Goal: Information Seeking & Learning: Learn about a topic

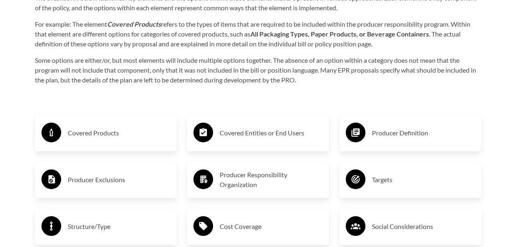
scroll to position [1248, 0]
click at [390, 131] on h3 "Producer Definition" at bounding box center [423, 133] width 103 height 13
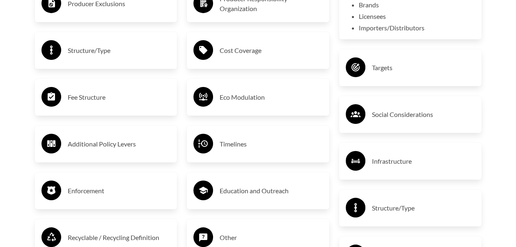
scroll to position [1342, 0]
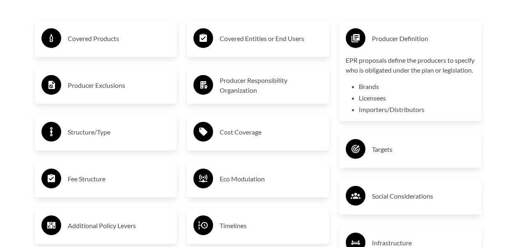
click at [101, 43] on h3 "Covered Products" at bounding box center [119, 38] width 103 height 13
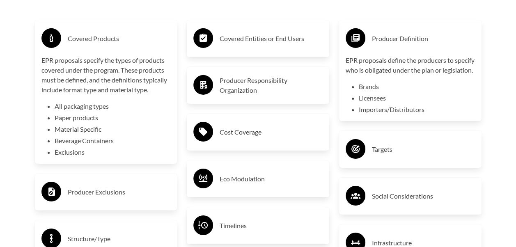
click at [26, 157] on div "Purpose of the Guide EPR for packaging and paper products is gaining attention …" at bounding box center [258, 101] width 473 height 1152
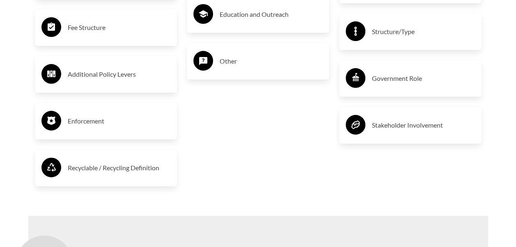
scroll to position [1612, 0]
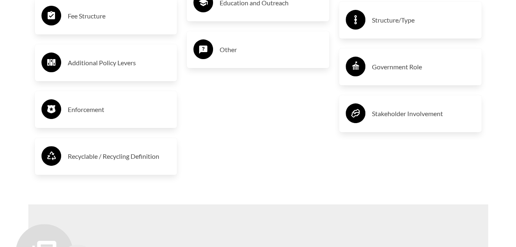
click at [116, 153] on h3 "Recyclable / Recycling Definition" at bounding box center [119, 156] width 103 height 13
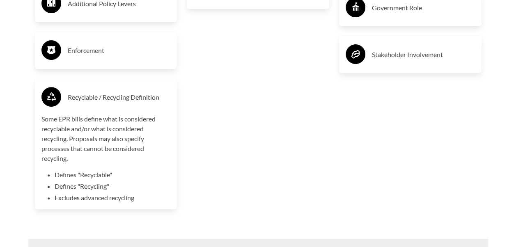
scroll to position [1671, 0]
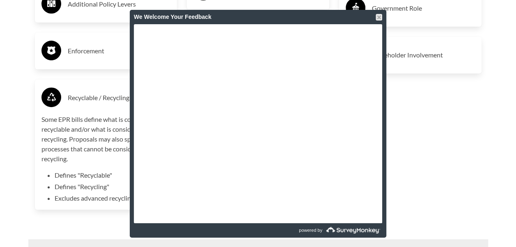
click at [374, 16] on div "We Welcome Your Feedback" at bounding box center [258, 17] width 248 height 14
click at [379, 16] on div at bounding box center [379, 17] width 7 height 7
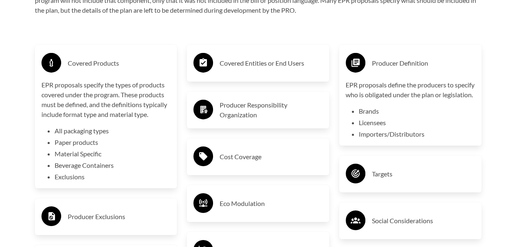
scroll to position [1318, 0]
click at [268, 63] on h3 "Covered Entities or End Users" at bounding box center [271, 62] width 103 height 13
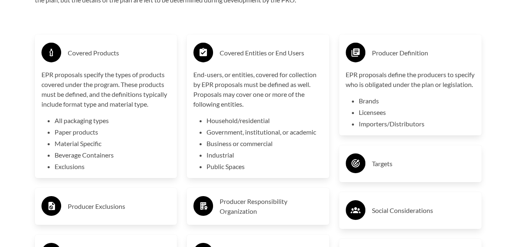
scroll to position [1329, 0]
click at [164, 158] on li "Beverage Containers" at bounding box center [113, 155] width 116 height 10
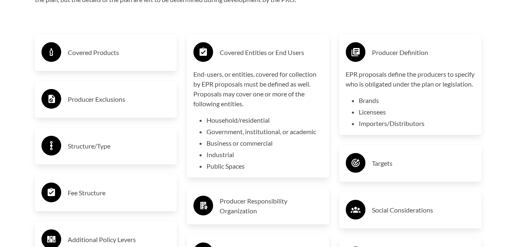
click at [255, 213] on h3 "Producer Responsibility Organization" at bounding box center [271, 206] width 103 height 20
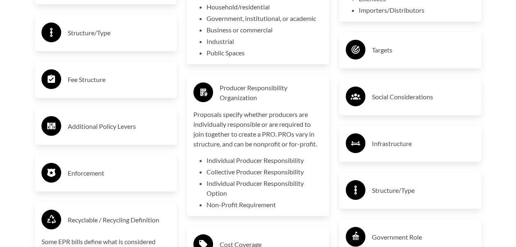
scroll to position [1443, 0]
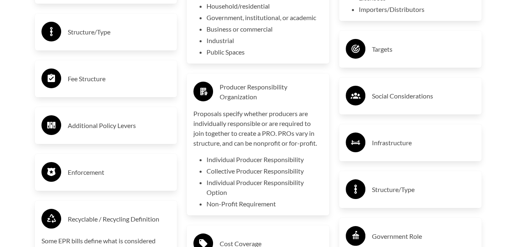
click at [406, 54] on h3 "Targets" at bounding box center [423, 49] width 103 height 13
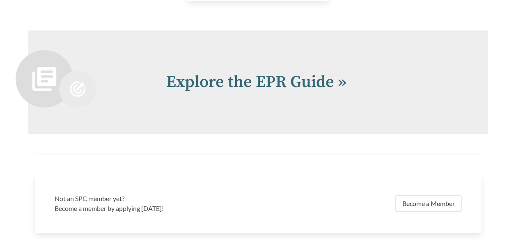
scroll to position [1886, 0]
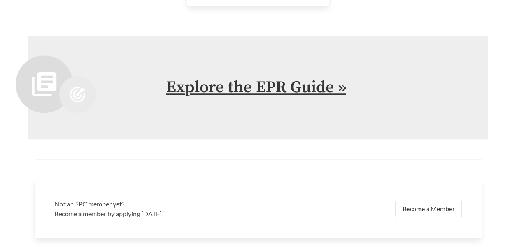
click at [221, 94] on link "Explore the EPR Guide »" at bounding box center [256, 87] width 180 height 21
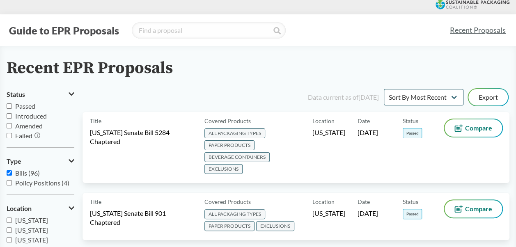
scroll to position [2, 0]
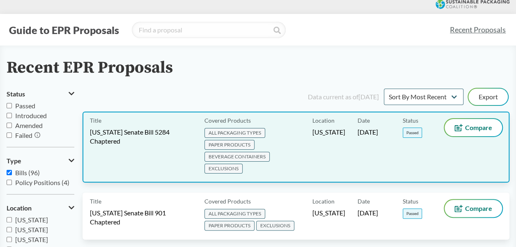
click at [124, 131] on span "[US_STATE] Senate Bill 5284 Chaptered" at bounding box center [142, 137] width 105 height 18
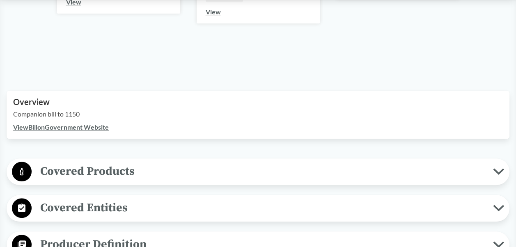
scroll to position [191, 0]
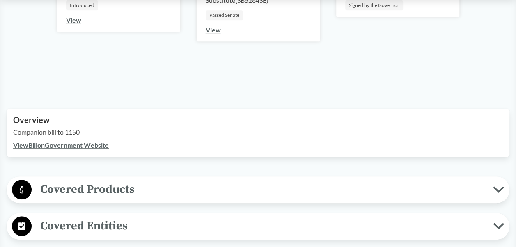
click at [45, 145] on link "View Bill on Government Website" at bounding box center [61, 145] width 96 height 8
